Goal: Navigation & Orientation: Go to known website

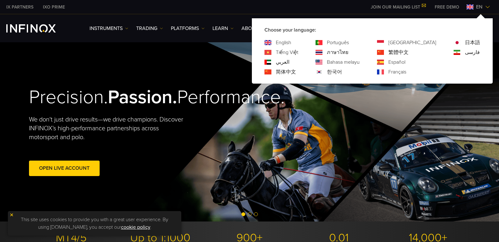
click at [342, 69] on link "한국어" at bounding box center [334, 72] width 15 height 8
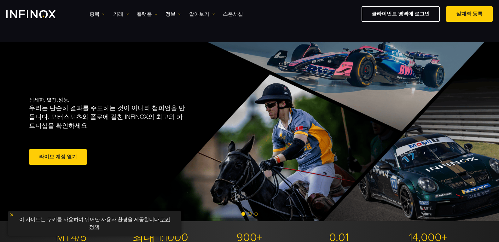
scroll to position [221, 0]
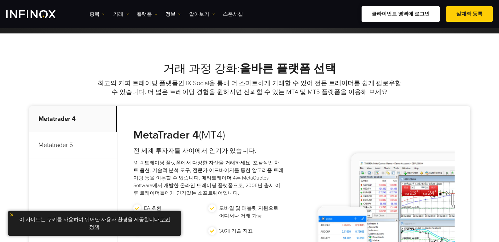
click at [405, 17] on link "클라이언트 영역에 로그인" at bounding box center [401, 13] width 78 height 15
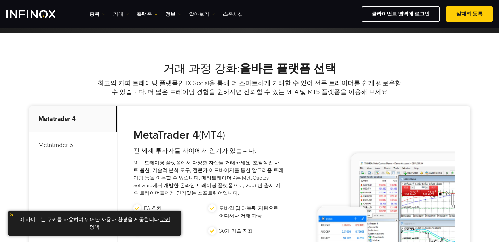
scroll to position [0, 0]
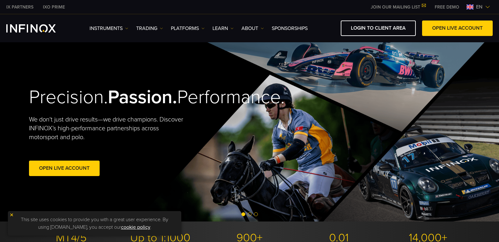
click at [487, 5] on img at bounding box center [487, 6] width 5 height 5
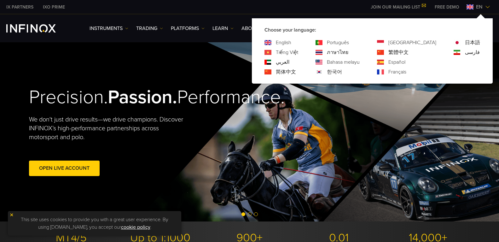
click at [342, 71] on link "한국어" at bounding box center [334, 72] width 15 height 8
